Goal: Navigation & Orientation: Go to known website

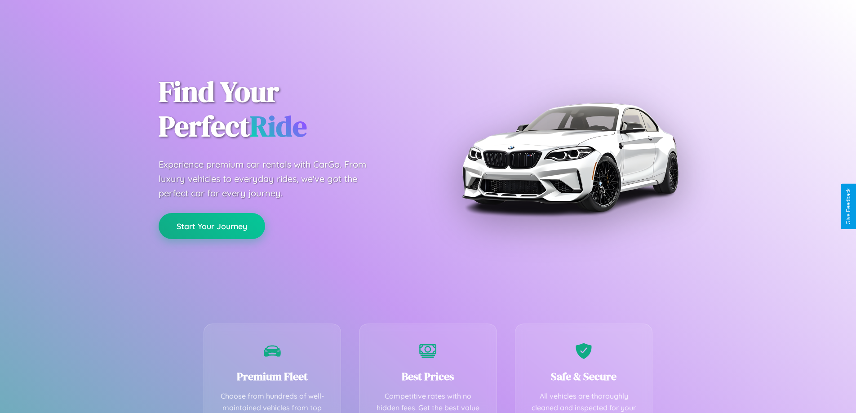
click at [212, 226] on button "Start Your Journey" at bounding box center [212, 226] width 107 height 26
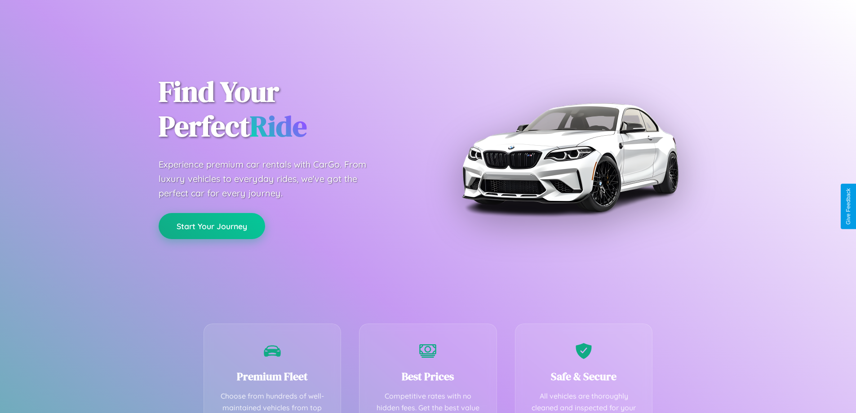
click at [212, 226] on button "Start Your Journey" at bounding box center [212, 226] width 107 height 26
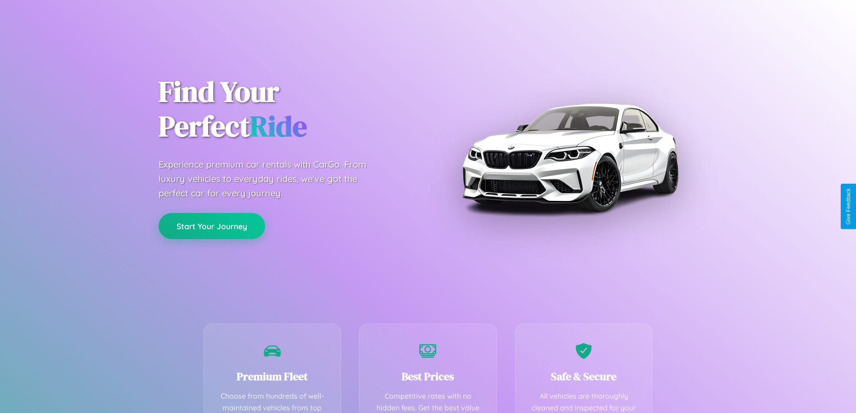
click at [212, 226] on button "Start Your Journey" at bounding box center [212, 226] width 107 height 26
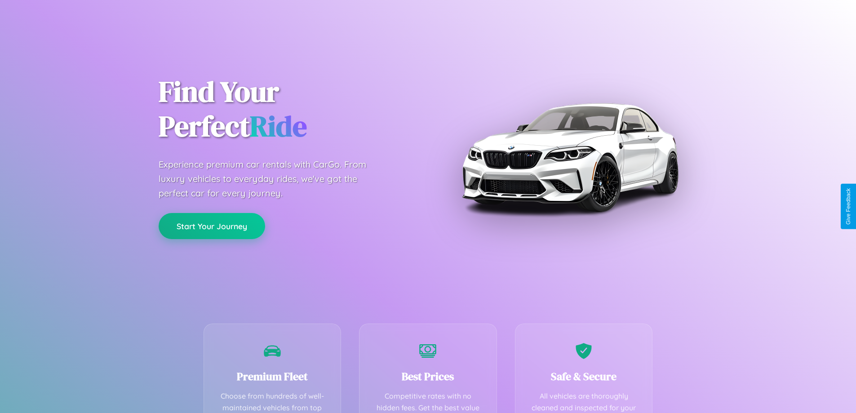
click at [212, 226] on button "Start Your Journey" at bounding box center [212, 226] width 107 height 26
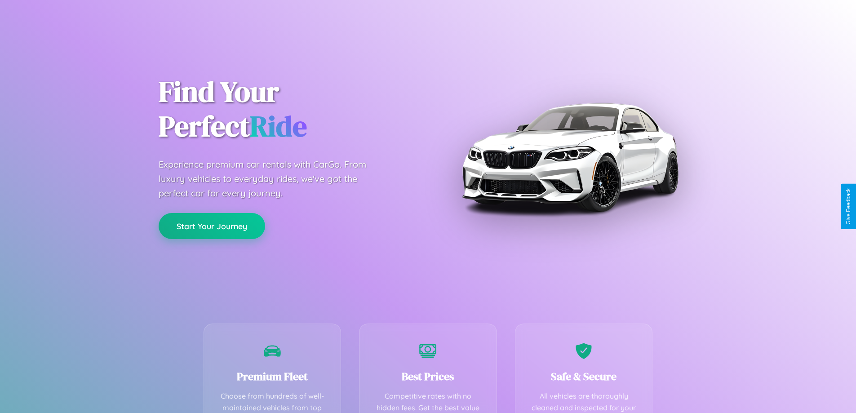
click at [212, 226] on button "Start Your Journey" at bounding box center [212, 226] width 107 height 26
